Goal: Task Accomplishment & Management: Manage account settings

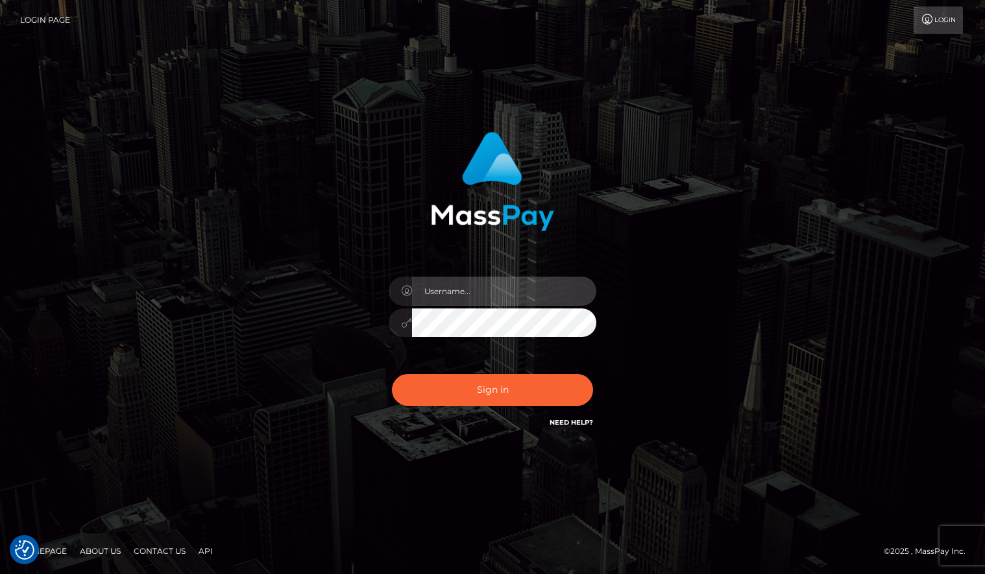
click at [517, 290] on input "text" at bounding box center [504, 290] width 184 height 29
type input "Sameer.megabonanza"
click at [392, 374] on button "Sign in" at bounding box center [492, 390] width 201 height 32
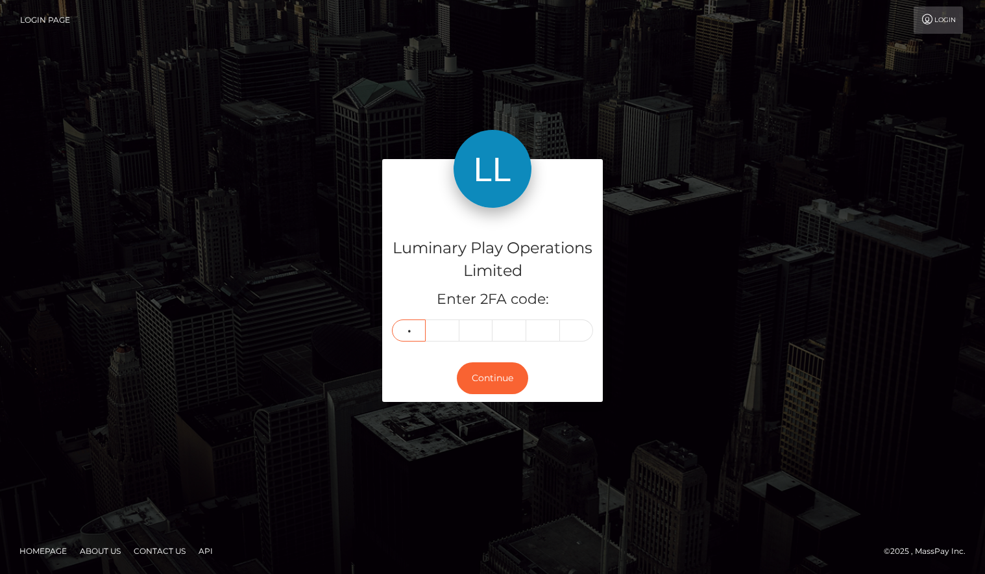
type input "3"
type input "5"
type input "6"
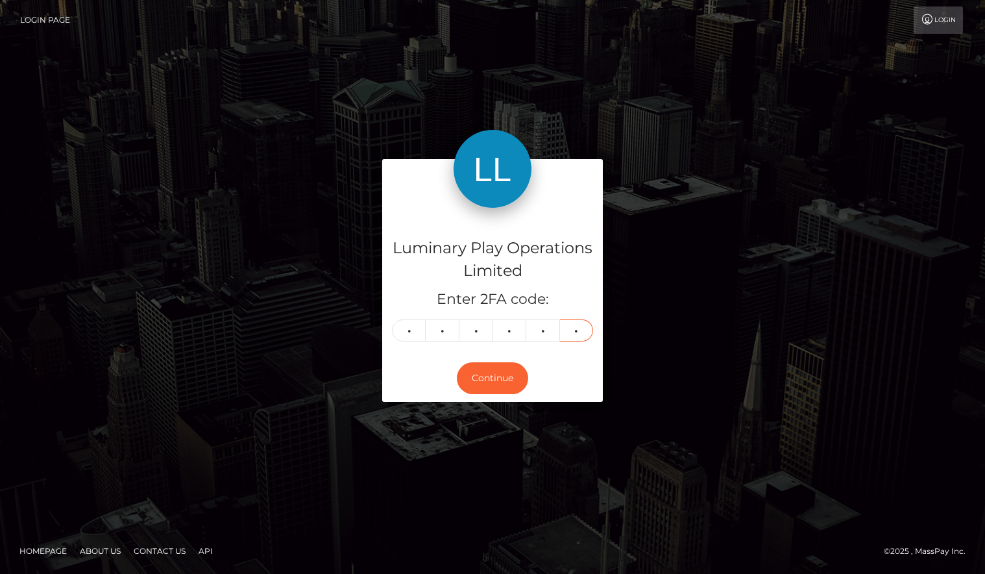
type input "2"
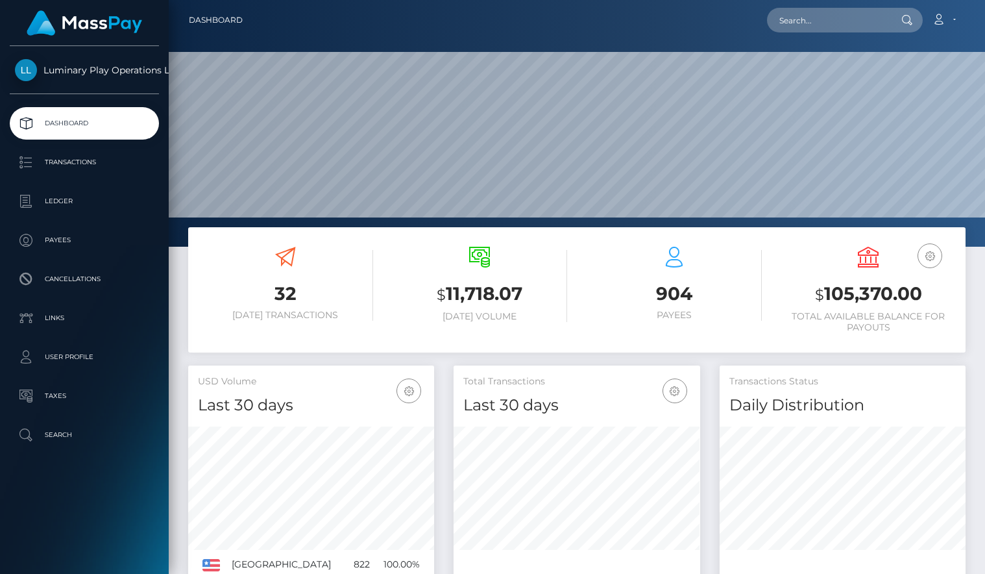
scroll to position [230, 246]
click at [855, 294] on h3 "$ 105,370.00" at bounding box center [868, 294] width 175 height 27
copy h3 "105,370.00"
